Goal: Transaction & Acquisition: Purchase product/service

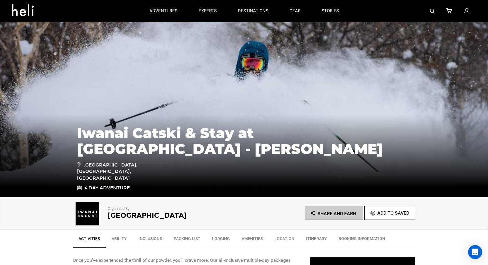
click at [469, 12] on icon at bounding box center [466, 11] width 5 height 8
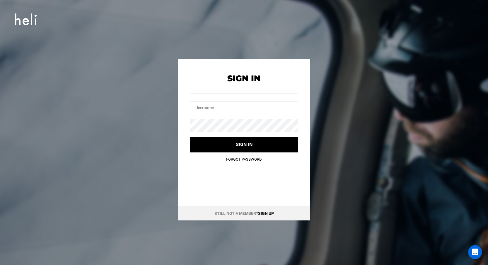
type input "[EMAIL_ADDRESS][PERSON_NAME][DOMAIN_NAME]"
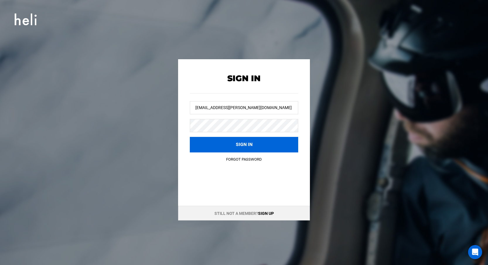
click at [274, 147] on button "Sign in" at bounding box center [244, 145] width 108 height 16
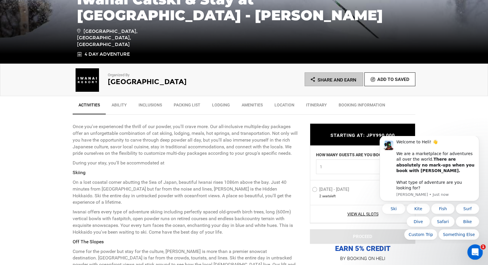
click at [471, 251] on icon "Open Intercom Messenger" at bounding box center [475, 251] width 10 height 10
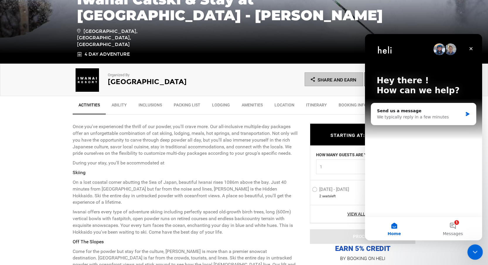
click at [471, 251] on icon "Close Intercom Messenger" at bounding box center [474, 251] width 7 height 7
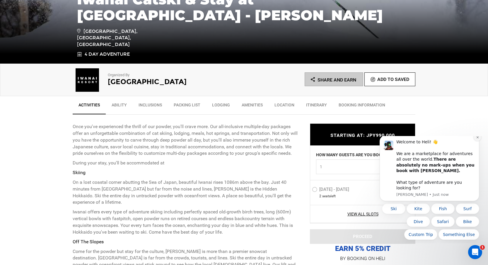
click at [478, 139] on icon "Dismiss notification" at bounding box center [477, 137] width 3 height 3
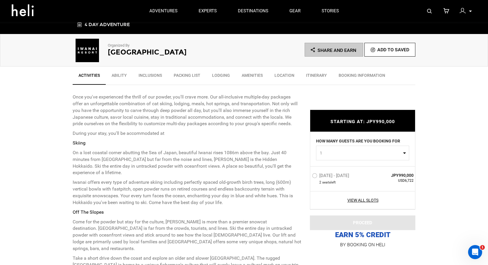
scroll to position [164, 0]
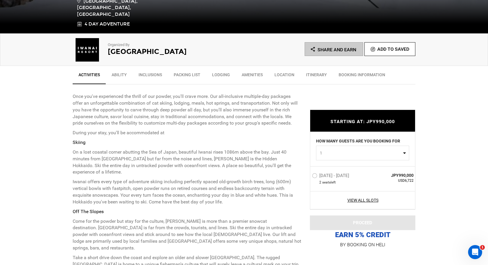
click at [349, 177] on label "[DATE] - [DATE]" at bounding box center [331, 176] width 39 height 7
click at [308, 177] on input "[DATE] - [DATE]" at bounding box center [308, 178] width 0 height 13
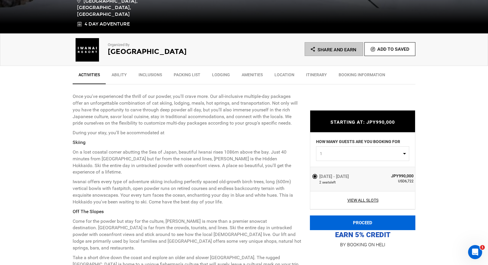
click at [353, 221] on button "PROCEED" at bounding box center [362, 222] width 105 height 15
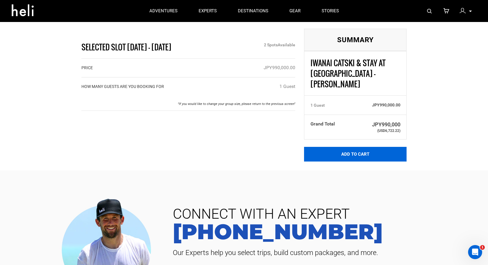
click at [347, 147] on button "Add to Cart" at bounding box center [355, 154] width 103 height 15
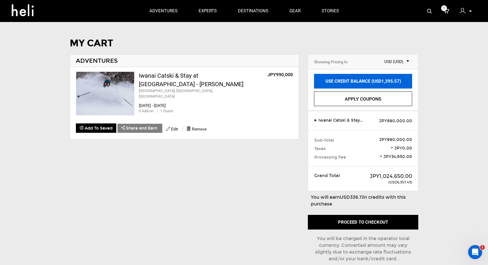
click at [374, 79] on link "USE CREDIT BALANCE (USD1,395.57)" at bounding box center [363, 81] width 98 height 15
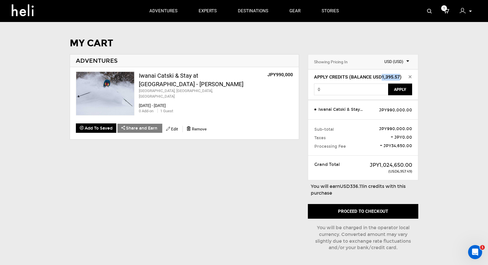
drag, startPoint x: 382, startPoint y: 77, endPoint x: 398, endPoint y: 77, distance: 16.4
click at [398, 77] on span "Apply Credits (Balance USD1,395.57)" at bounding box center [363, 77] width 98 height 7
copy span "1,395.57"
click at [379, 86] on input "0" at bounding box center [351, 90] width 75 height 12
paste input "1,395.57"
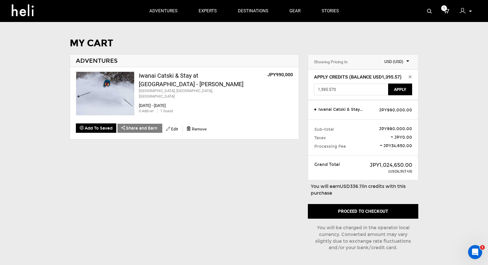
click at [397, 90] on button "Apply" at bounding box center [400, 90] width 24 height 12
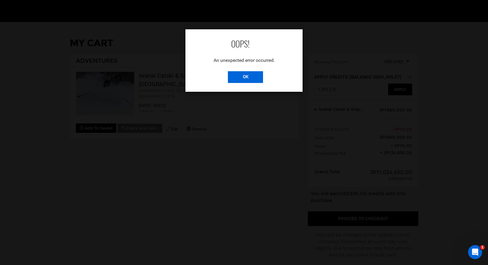
click at [247, 77] on input "OK" at bounding box center [245, 77] width 35 height 12
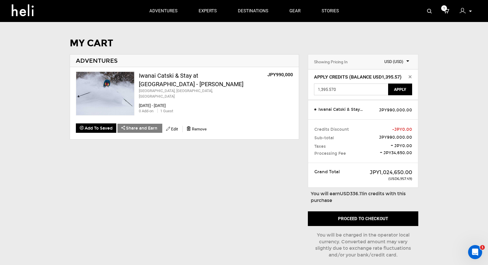
click at [335, 91] on input "1,395.570" at bounding box center [351, 90] width 75 height 12
click at [394, 88] on button "Apply" at bounding box center [400, 90] width 24 height 12
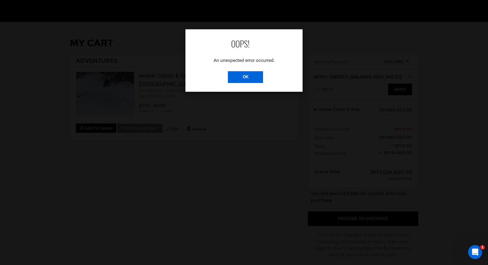
click at [246, 77] on input "OK" at bounding box center [245, 77] width 35 height 12
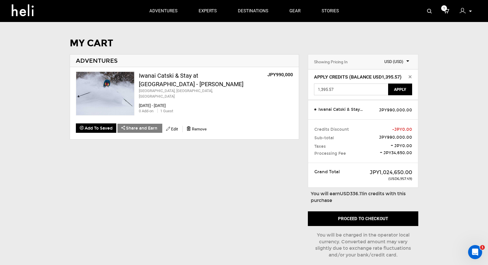
click at [321, 91] on input "1,395.57" at bounding box center [351, 90] width 75 height 12
type input "1395.57"
click at [405, 87] on button "Apply" at bounding box center [400, 90] width 24 height 12
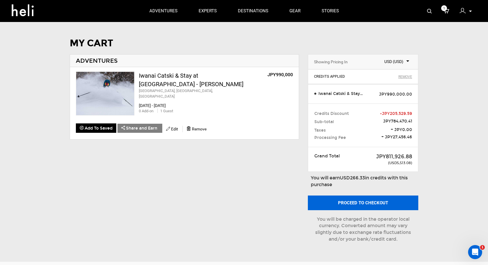
click at [364, 201] on button "Proceed to checkout" at bounding box center [363, 202] width 110 height 15
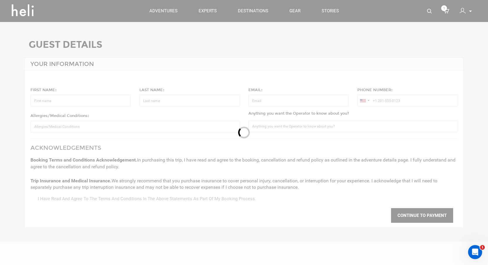
type input "Phill"
type input "[PERSON_NAME]"
type input "[EMAIL_ADDRESS][PERSON_NAME][DOMAIN_NAME]"
type input "[PHONE_NUMBER]"
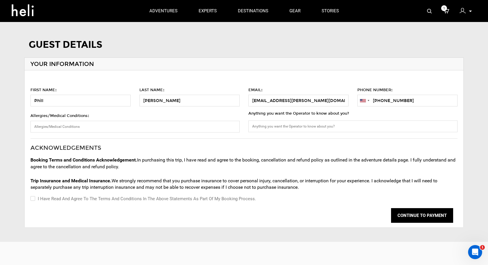
click at [231, 200] on label "I have read and agree to the terms and conditions in the above statements as pa…" at bounding box center [143, 198] width 226 height 7
click at [34, 200] on input "I have read and agree to the terms and conditions in the above statements as pa…" at bounding box center [32, 198] width 4 height 7
checkbox input "true"
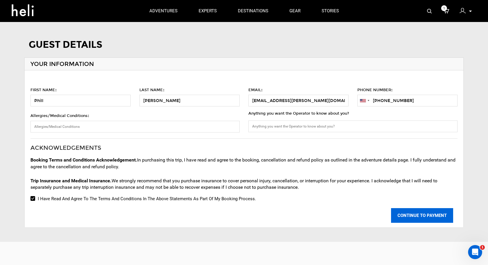
click at [409, 215] on button "CONTINUE TO PAYMENT" at bounding box center [422, 215] width 62 height 15
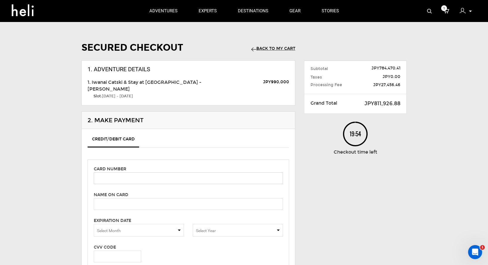
click at [200, 178] on input "text" at bounding box center [188, 178] width 189 height 12
type input "[CREDIT_CARD_NUMBER]"
type input "[PERSON_NAME]"
type input "502"
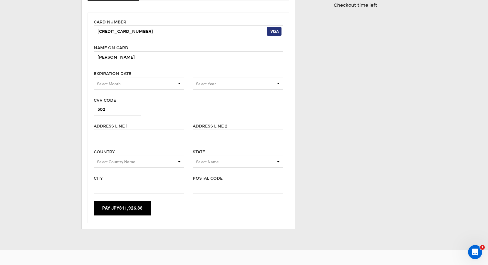
scroll to position [147, 0]
click at [178, 29] on input "[CREDIT_CARD_NUMBER]" at bounding box center [188, 31] width 189 height 12
click at [160, 84] on span "Select Month" at bounding box center [139, 83] width 90 height 13
click at [152, 125] on span "06" at bounding box center [139, 125] width 90 height 12
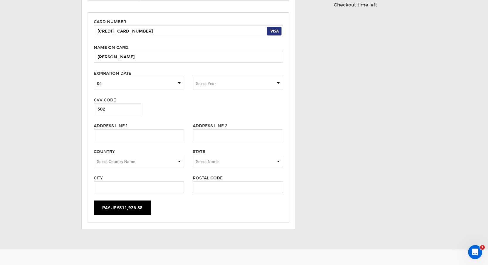
click at [214, 80] on span "Select Year" at bounding box center [238, 83] width 90 height 13
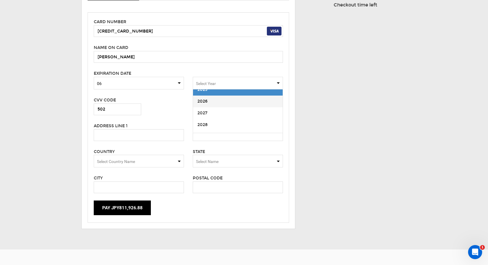
scroll to position [11, 0]
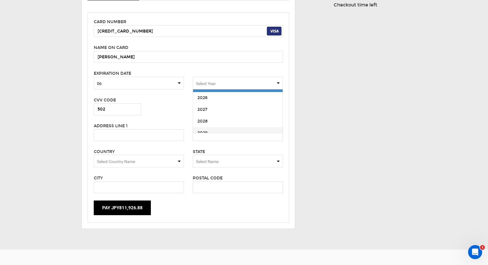
click at [206, 130] on span "2029" at bounding box center [238, 133] width 90 height 12
click at [142, 132] on input "text" at bounding box center [139, 135] width 90 height 12
type input "246 [PERSON_NAME] st"
type input "apt 1d"
type input "[GEOGRAPHIC_DATA]"
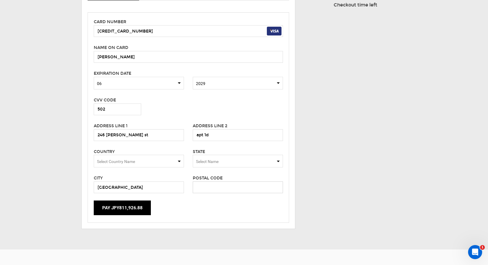
type input "11211"
click at [168, 159] on span "Select Country Name" at bounding box center [139, 161] width 90 height 13
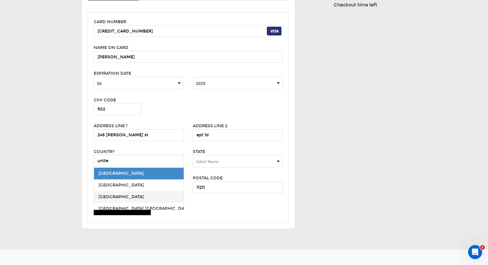
type input "unite"
click at [115, 194] on span "[GEOGRAPHIC_DATA]" at bounding box center [139, 197] width 90 height 12
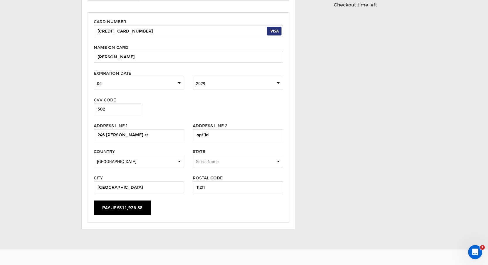
click at [202, 164] on span "Select Name" at bounding box center [238, 161] width 90 height 13
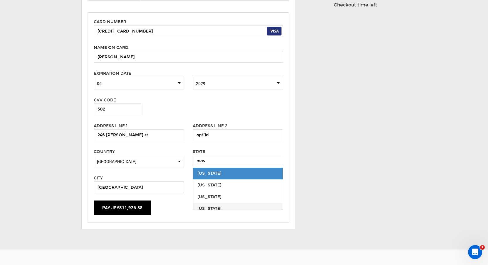
type input "new"
click at [210, 209] on div "[US_STATE]" at bounding box center [237, 209] width 81 height 6
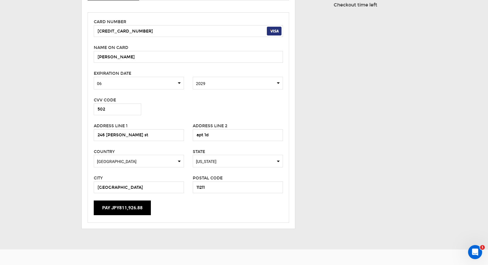
click at [326, 137] on div "Secured Checkout Back to my Cart 1. Adventure Details 1. Iwanai Catski & Stay a…" at bounding box center [244, 66] width 343 height 350
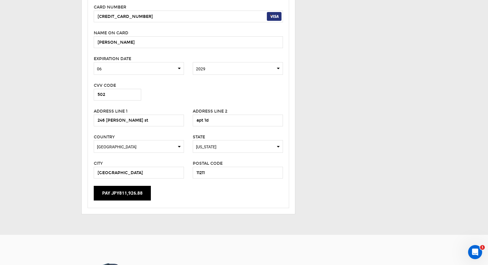
scroll to position [168, 0]
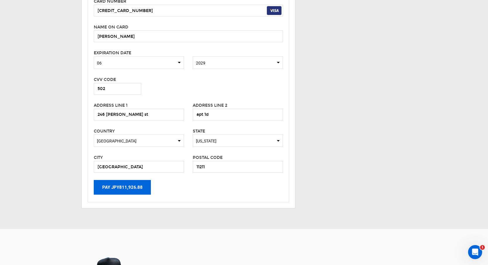
click at [139, 184] on button "Pay JPY811,926.88" at bounding box center [122, 187] width 57 height 15
